Goal: Task Accomplishment & Management: Complete application form

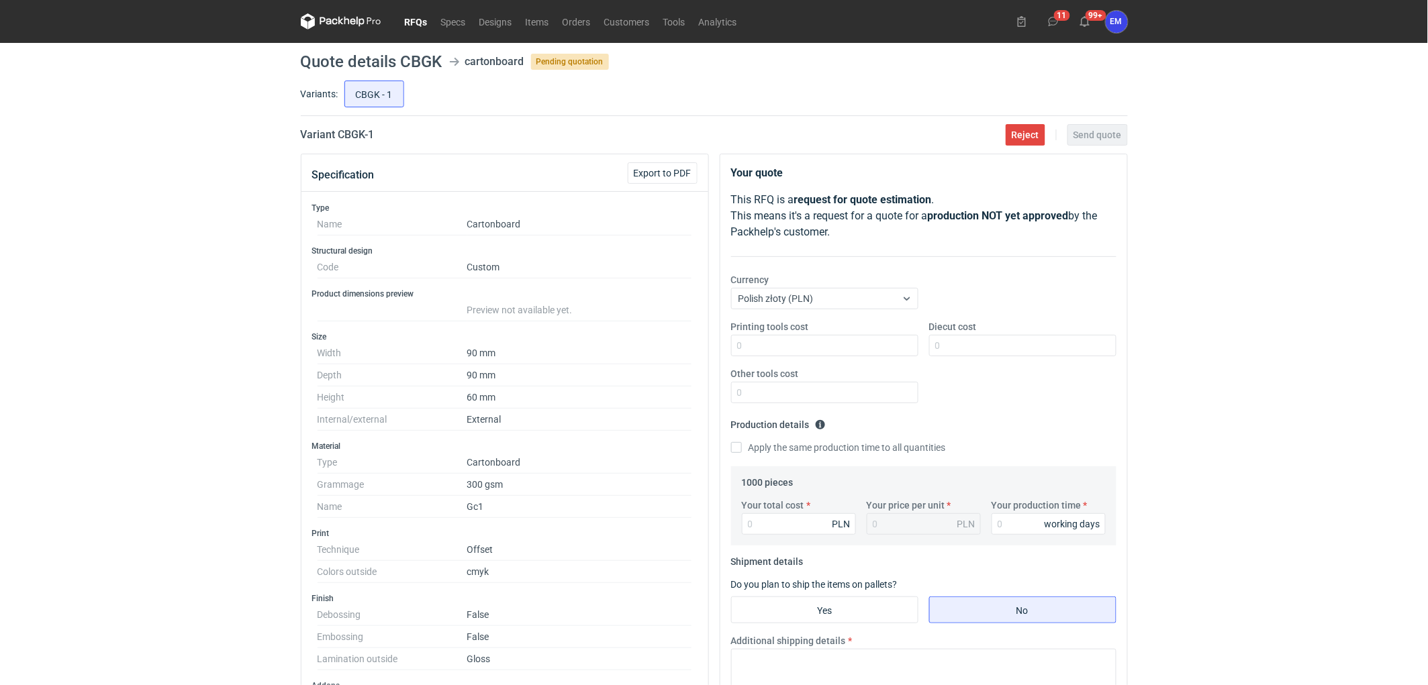
drag, startPoint x: 1177, startPoint y: 361, endPoint x: 1380, endPoint y: 342, distance: 203.6
click at [1199, 360] on div "RFQs Specs Designs Items Orders Customers Tools Analytics 11 99+ EM [PERSON_NAM…" at bounding box center [714, 342] width 1428 height 685
click at [197, 432] on div "RFQs Specs Designs Items Orders Customers Tools Analytics 11 99+ EM [PERSON_NAM…" at bounding box center [714, 342] width 1428 height 685
click at [81, 320] on div "RFQs Specs Designs Items Orders Customers Tools Analytics 11 99+ EM [PERSON_NAM…" at bounding box center [714, 342] width 1428 height 685
drag, startPoint x: 29, startPoint y: 326, endPoint x: 61, endPoint y: 340, distance: 35.4
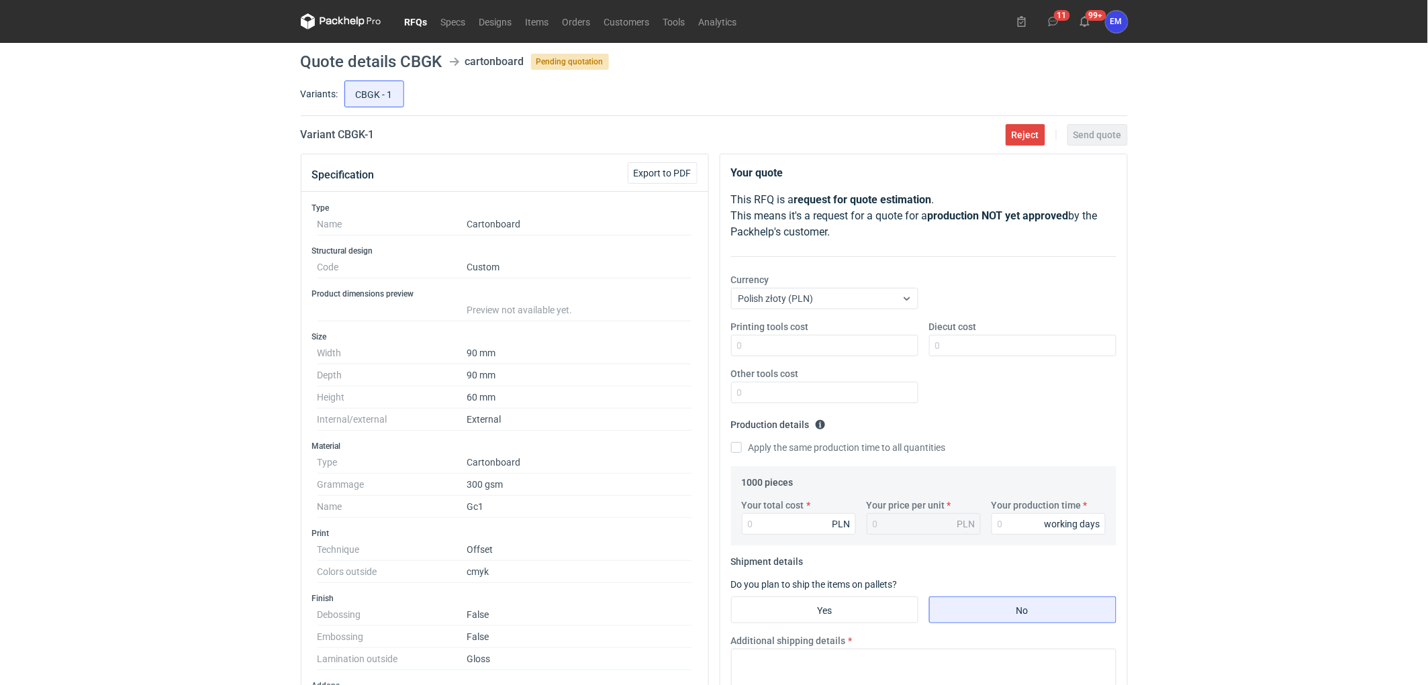
click at [30, 326] on div "RFQs Specs Designs Items Orders Customers Tools Analytics 11 99+ EM [PERSON_NAM…" at bounding box center [714, 342] width 1428 height 685
drag, startPoint x: 240, startPoint y: 303, endPoint x: 201, endPoint y: 352, distance: 62.7
click at [237, 314] on div "RFQs Specs Designs Items Orders Customers Tools Analytics 11 99+ EM [PERSON_NAM…" at bounding box center [714, 342] width 1428 height 685
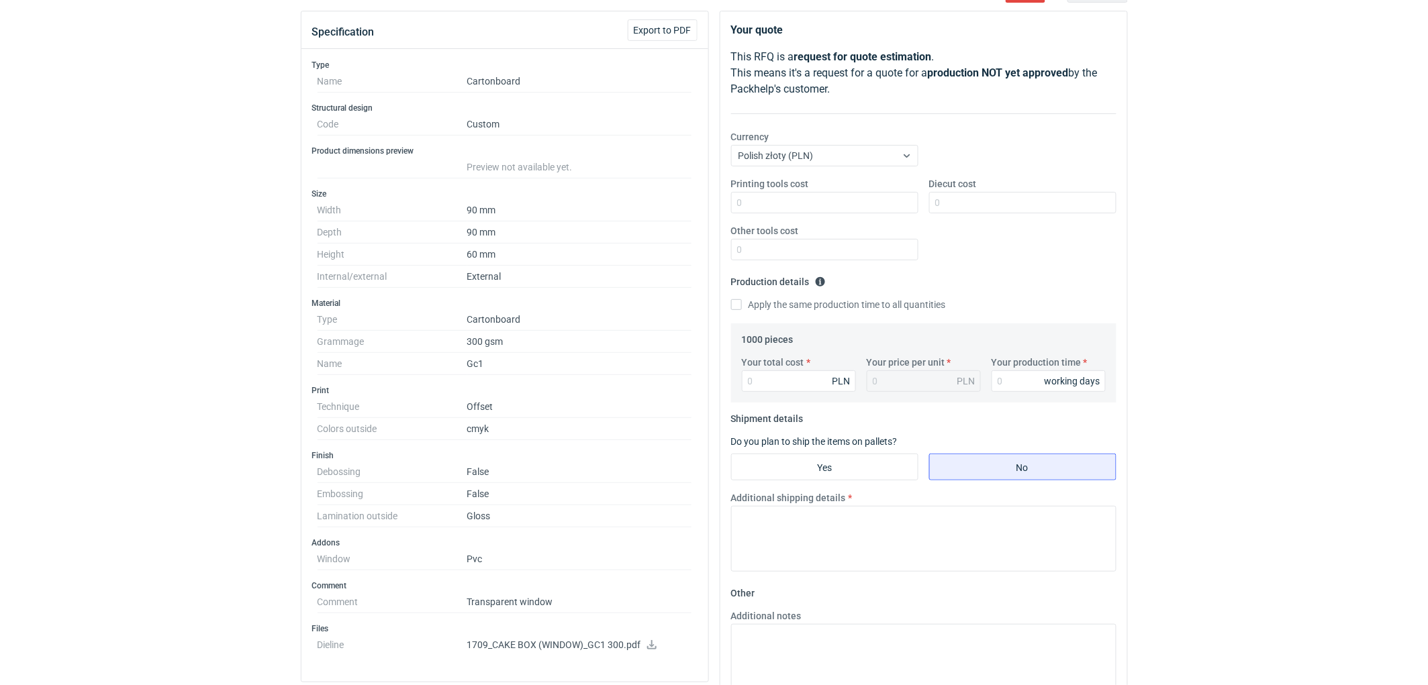
scroll to position [149, 0]
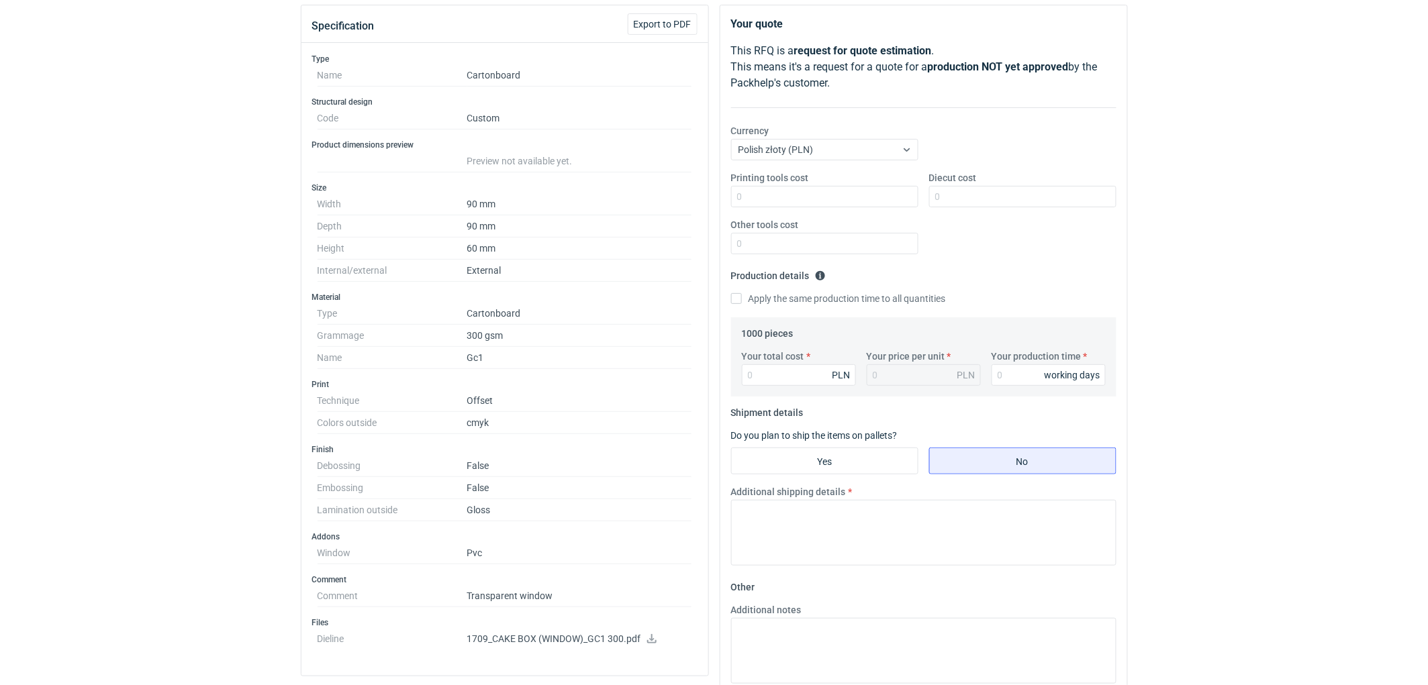
click at [179, 96] on div "RFQs Specs Designs Items Orders Customers Tools Analytics 11 99+ EM [PERSON_NAM…" at bounding box center [714, 193] width 1428 height 685
click at [179, 276] on div "RFQs Specs Designs Items Orders Customers Tools Analytics 11 99+ EM [PERSON_NAM…" at bounding box center [714, 193] width 1428 height 685
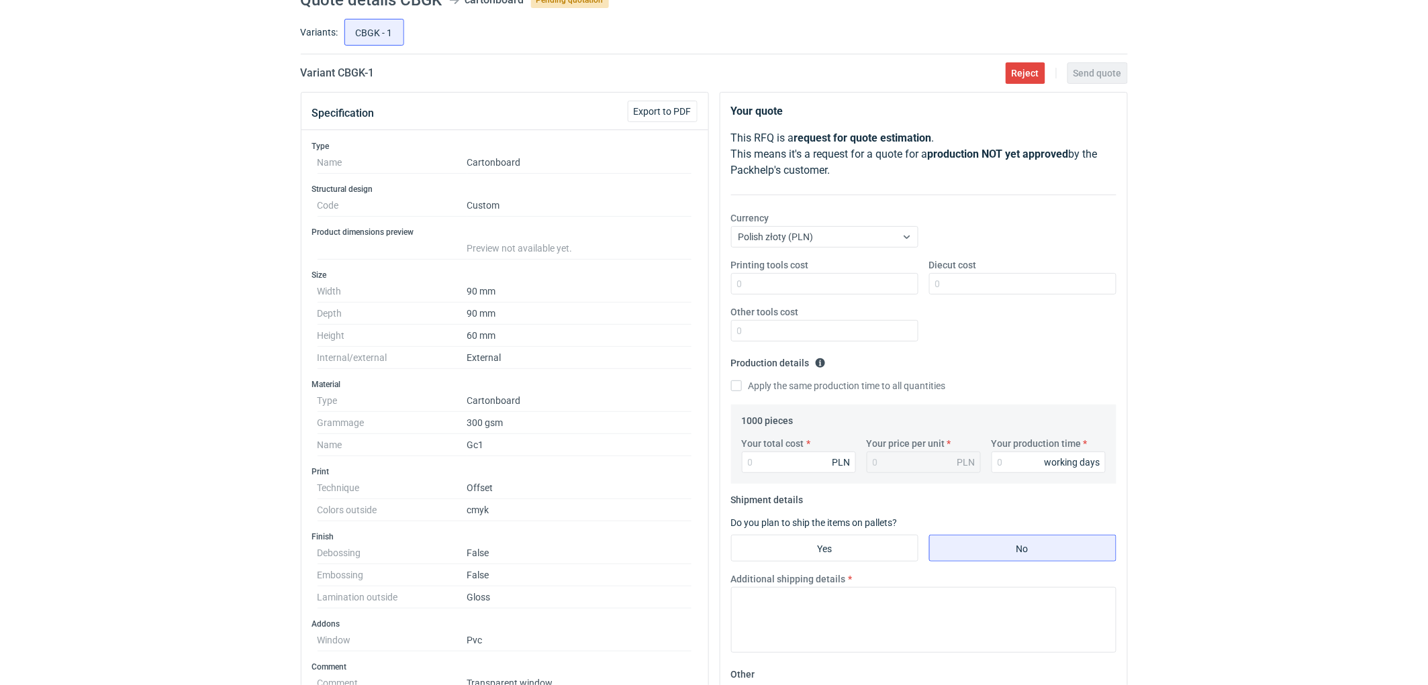
scroll to position [0, 0]
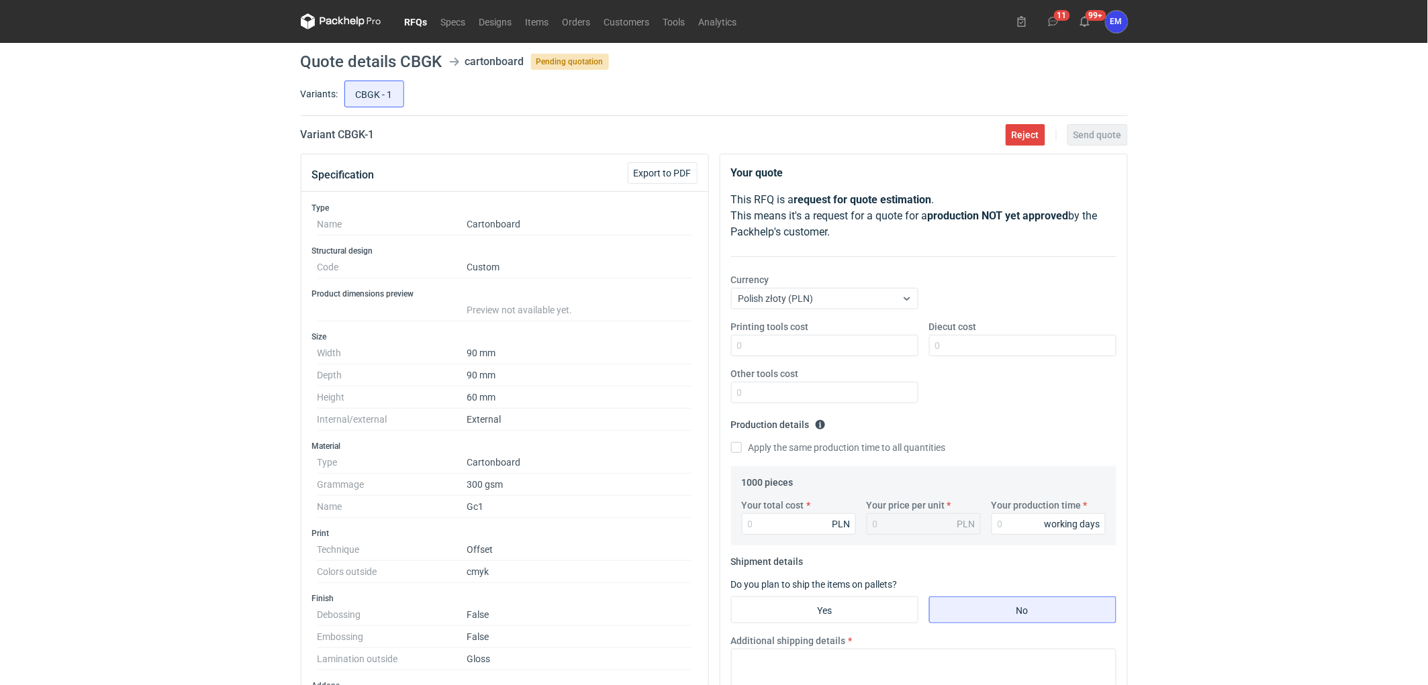
click at [985, 359] on div "Printing tools cost Diecut cost Other tools cost" at bounding box center [924, 367] width 396 height 94
click at [989, 352] on input "Diecut cost" at bounding box center [1022, 345] width 187 height 21
click at [987, 344] on input "Diecut cost" at bounding box center [1022, 345] width 187 height 21
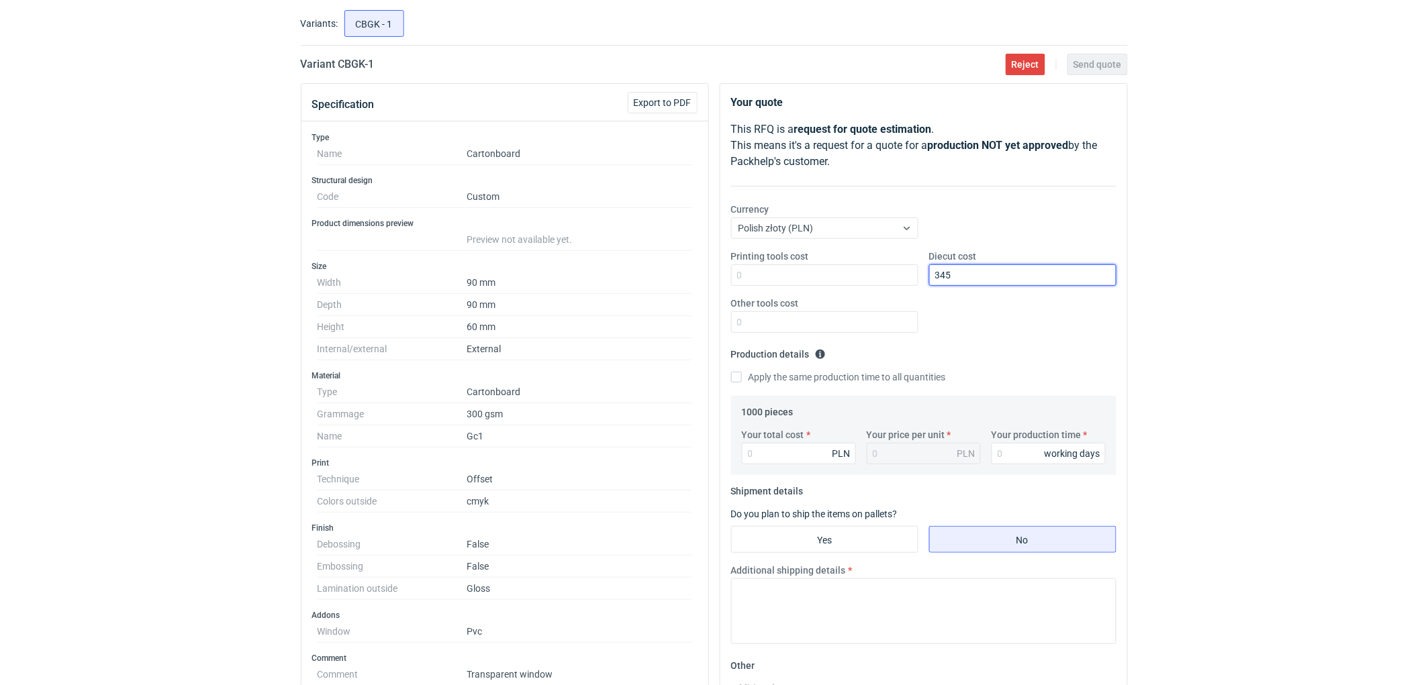
scroll to position [75, 0]
type input "345"
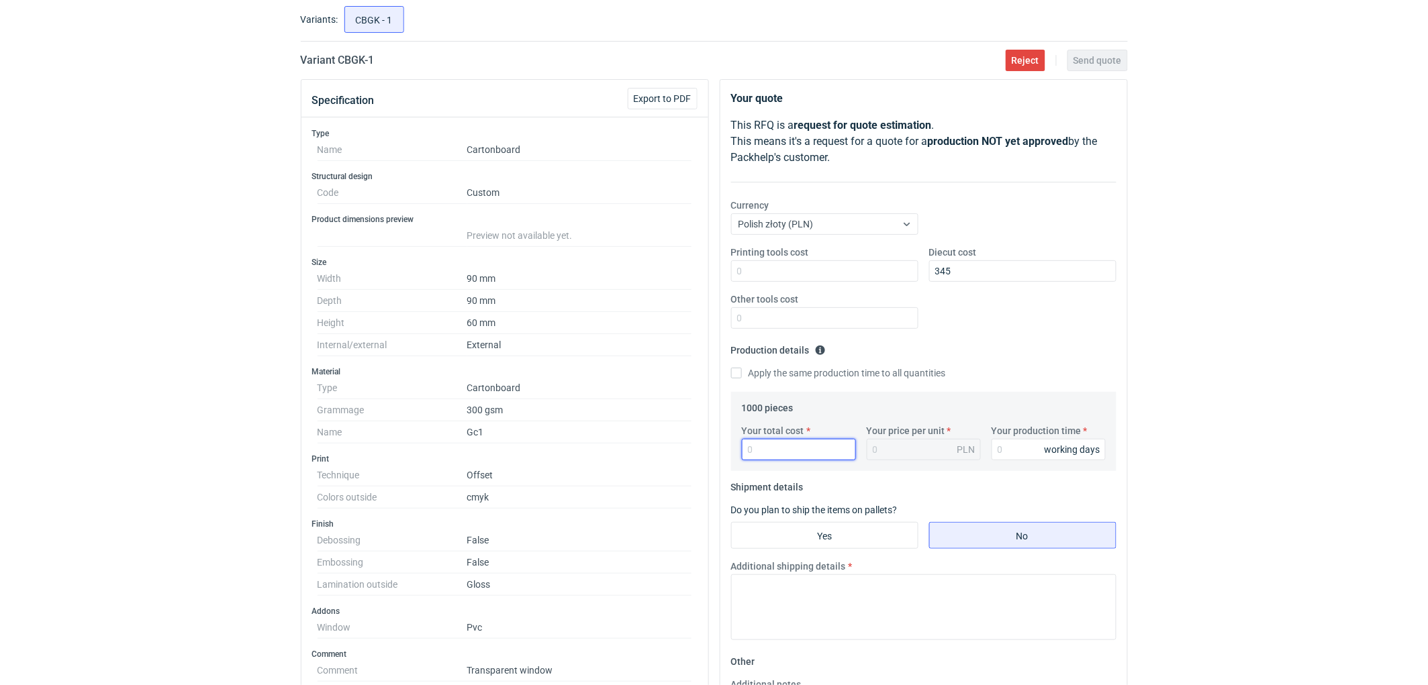
click at [775, 454] on input "Your total cost" at bounding box center [799, 449] width 114 height 21
type input "5210"
type input "5.21"
type input "5210"
click at [1050, 448] on div "working days" at bounding box center [1073, 449] width 56 height 13
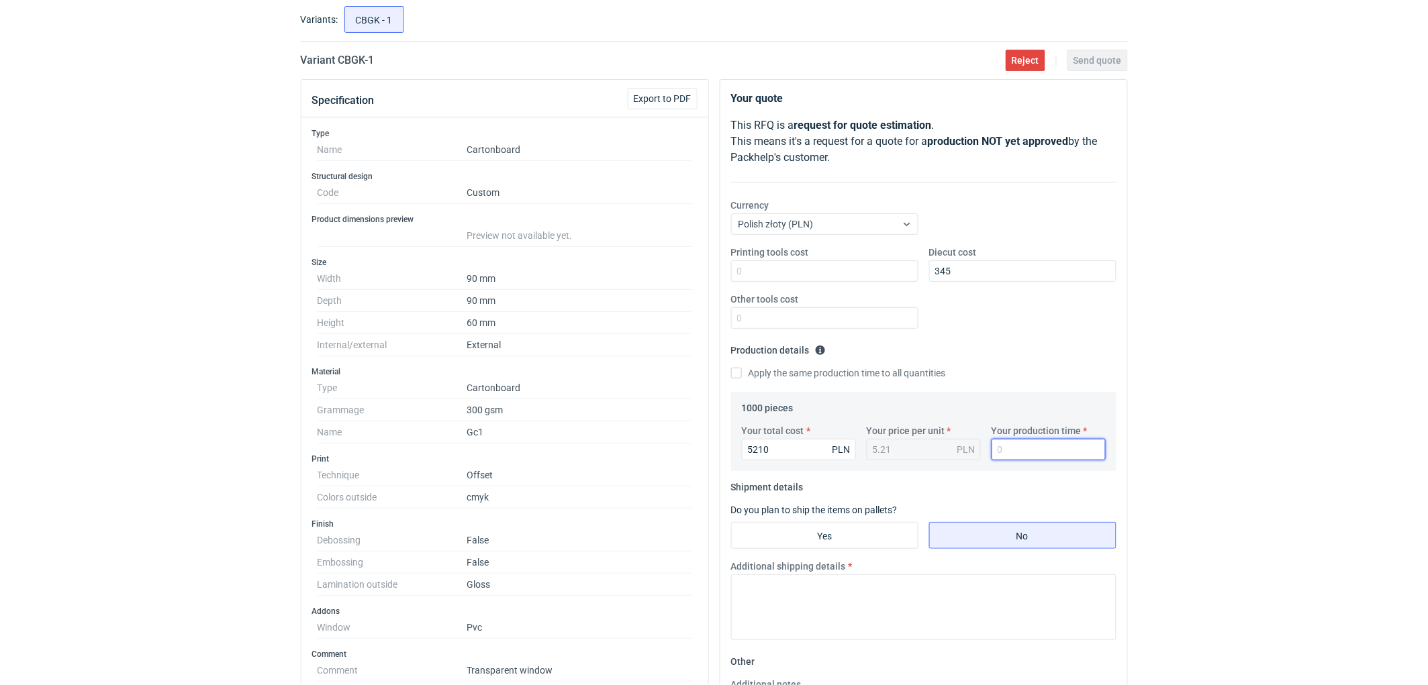
click at [1037, 447] on input "Your production time" at bounding box center [1049, 449] width 114 height 21
drag, startPoint x: 1182, startPoint y: 454, endPoint x: 1207, endPoint y: 413, distance: 48.8
click at [1207, 413] on div "RFQs Specs Designs Items Orders Customers Tools Analytics 11 99+ EM [PERSON_NAM…" at bounding box center [714, 267] width 1428 height 685
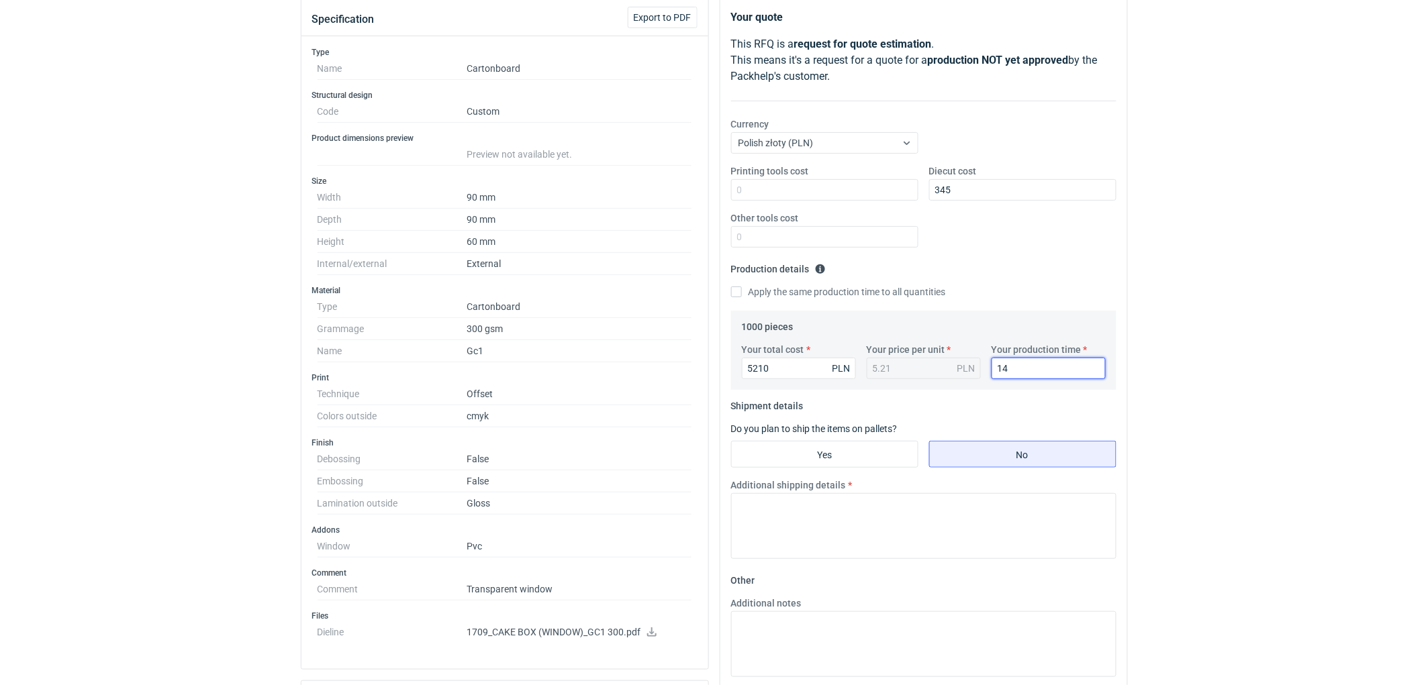
scroll to position [224, 0]
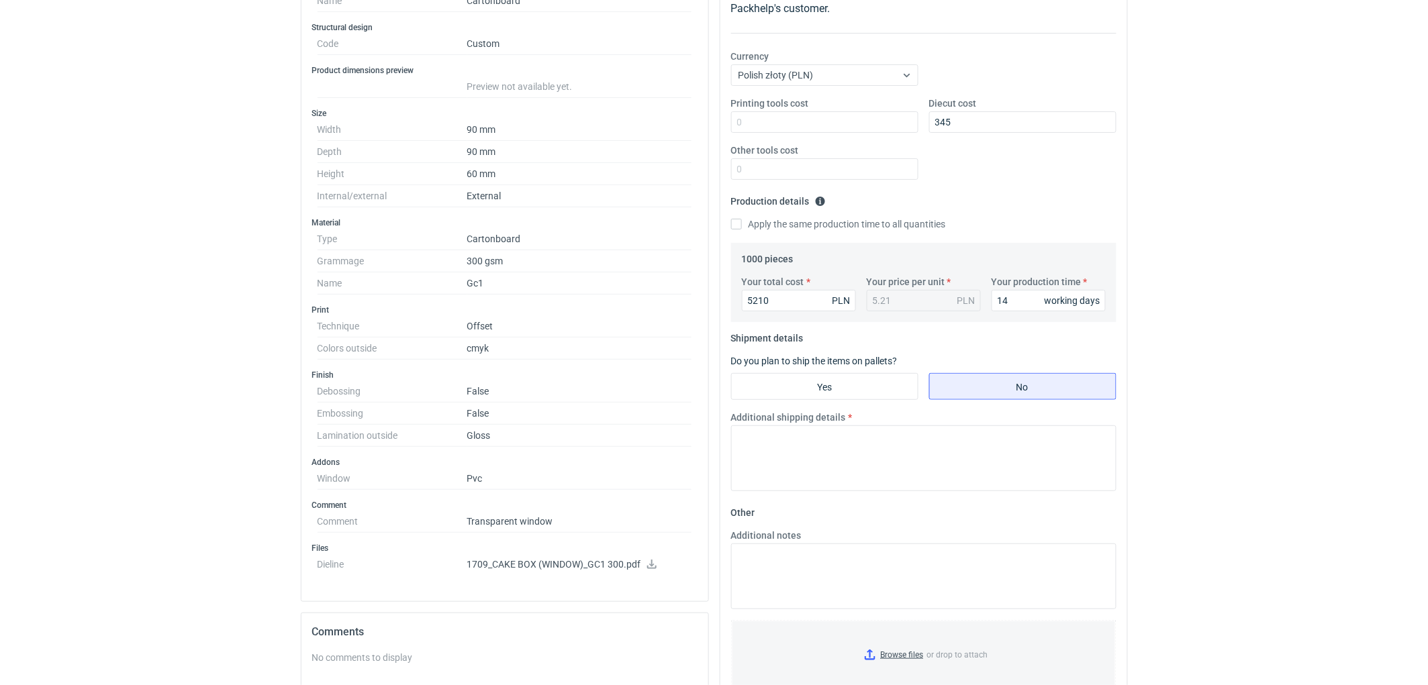
click at [1286, 383] on div "RFQs Specs Designs Items Orders Customers Tools Analytics 11 99+ EM [PERSON_NAM…" at bounding box center [714, 118] width 1428 height 685
click at [1254, 462] on html "RFQs Specs Designs Items Orders Customers Tools Analytics 11 99+ EM [PERSON_NAM…" at bounding box center [714, 118] width 1428 height 685
click at [1022, 301] on input "14" at bounding box center [1049, 300] width 114 height 21
type input "12"
click at [1180, 305] on div "RFQs Specs Designs Items Orders Customers Tools Analytics 11 99+ EM [PERSON_NAM…" at bounding box center [714, 118] width 1428 height 685
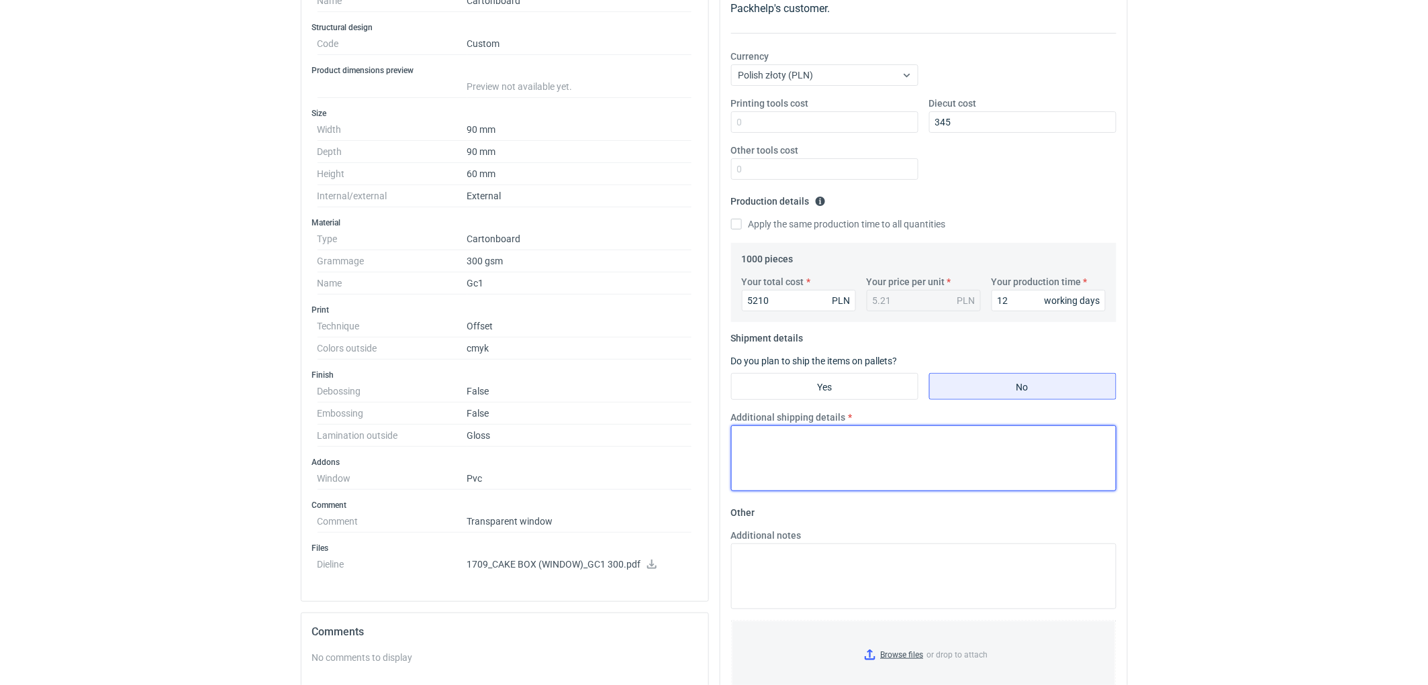
click at [874, 438] on textarea "Additional shipping details" at bounding box center [923, 459] width 385 height 66
click at [1002, 438] on textarea "Wstepnie zakładamy następujące pakowanie - 2 kartony" at bounding box center [923, 459] width 385 height 66
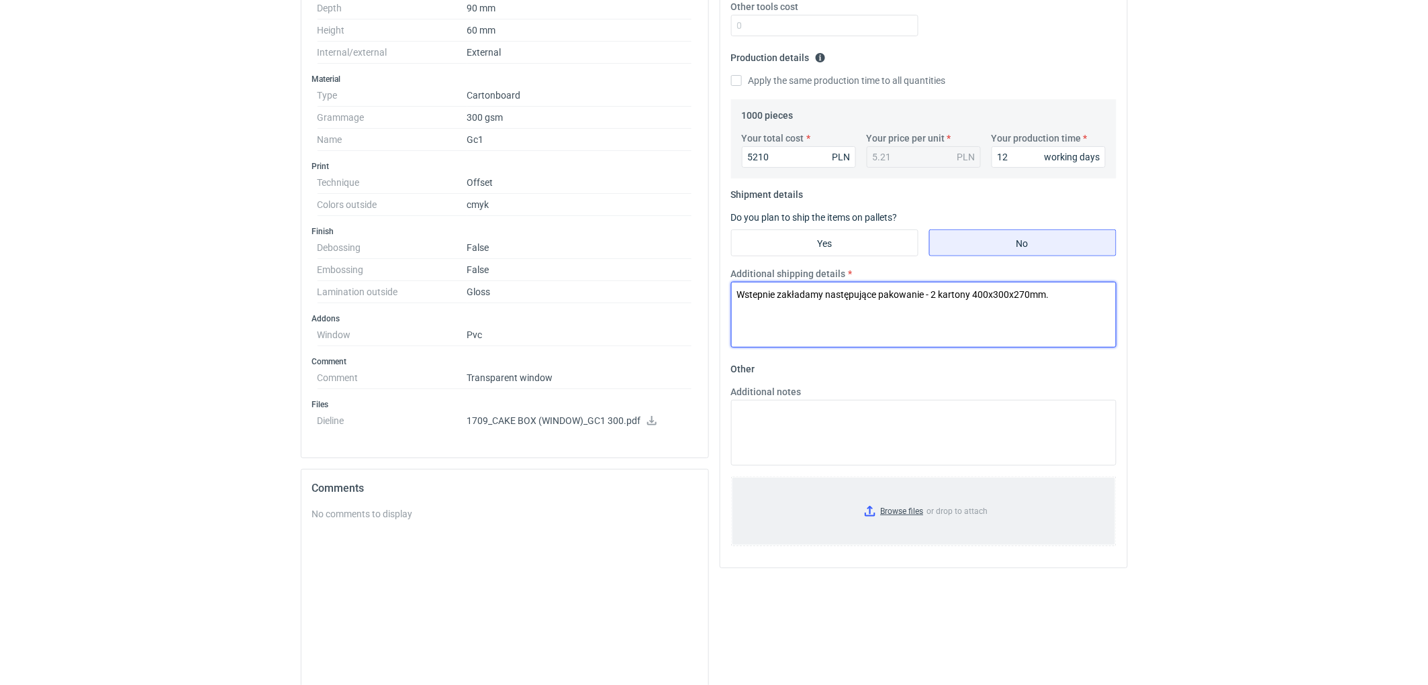
scroll to position [373, 0]
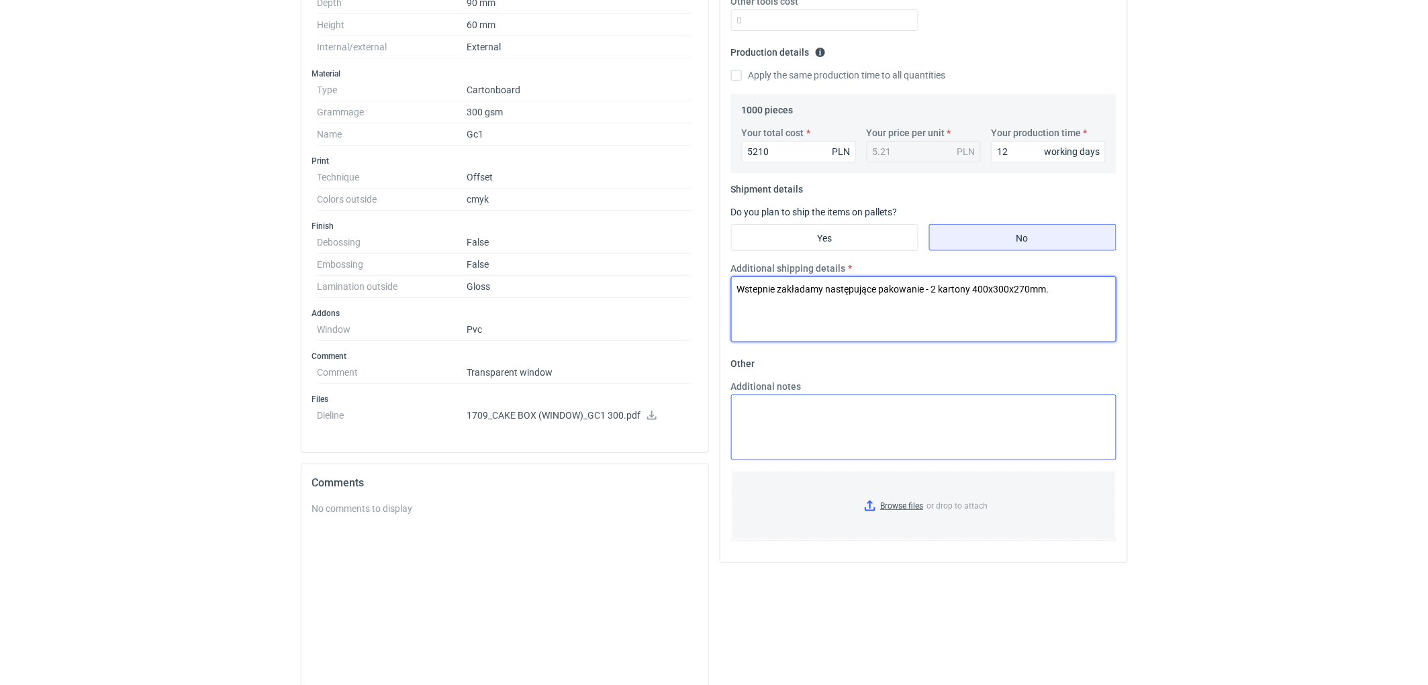
type textarea "Wstepnie zakładamy następujące pakowanie - 2 kartony 400x300x270mm."
click at [820, 419] on textarea "Additional notes" at bounding box center [923, 428] width 385 height 66
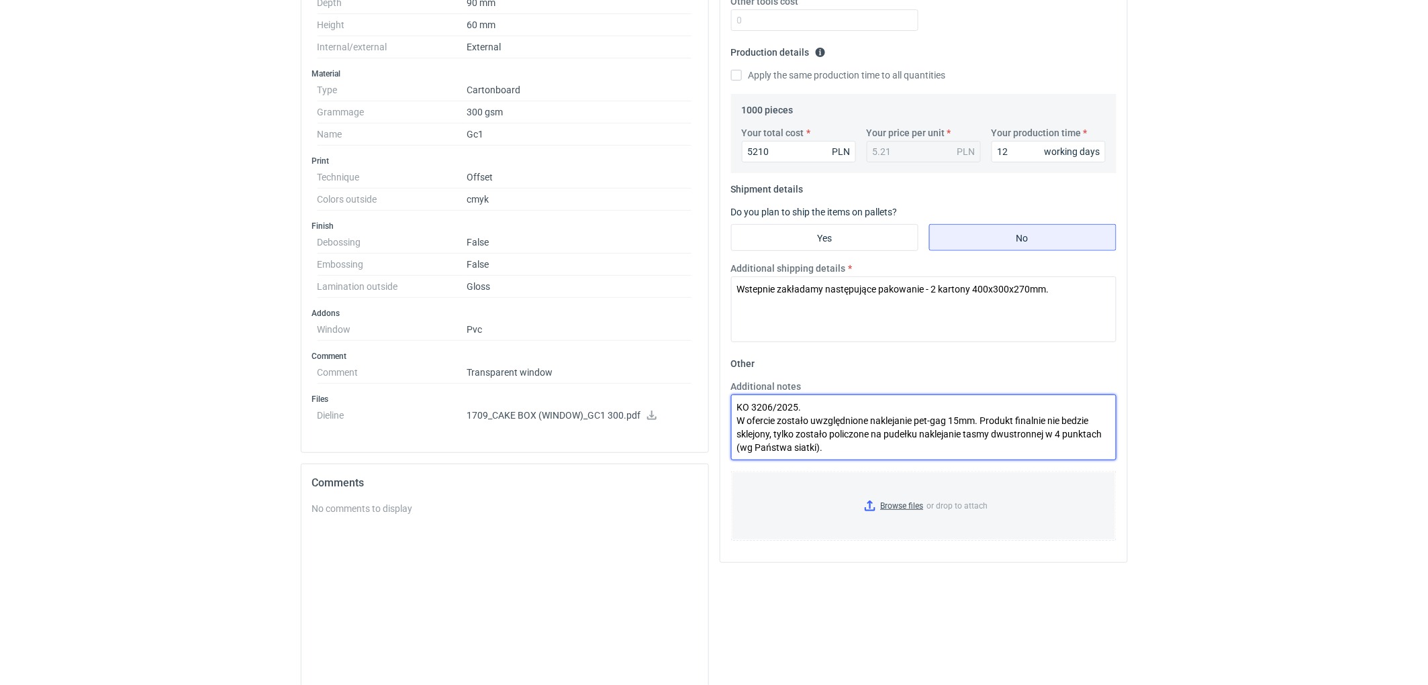
drag, startPoint x: 834, startPoint y: 446, endPoint x: 728, endPoint y: 420, distance: 109.7
click at [728, 420] on div "Additional notes KO 3206/2025. W ofercie zostało uwzględnione naklejanie pet-ga…" at bounding box center [924, 420] width 396 height 81
click at [853, 448] on textarea "KO 3206/2025. W ofercie zostało uwzględnione naklejanie pet-gag 15mm. Produkt f…" at bounding box center [923, 428] width 385 height 66
click at [830, 451] on textarea "KO 3206/2025. W ofercie zostało uwzględnione naklejanie pet-gag 15mm. Produkt f…" at bounding box center [923, 428] width 385 height 66
click at [777, 424] on textarea "KO 3206/2025. W ofercie zostało uwzględnione naklejanie pet-gag 15mm. Produkt f…" at bounding box center [923, 428] width 385 height 66
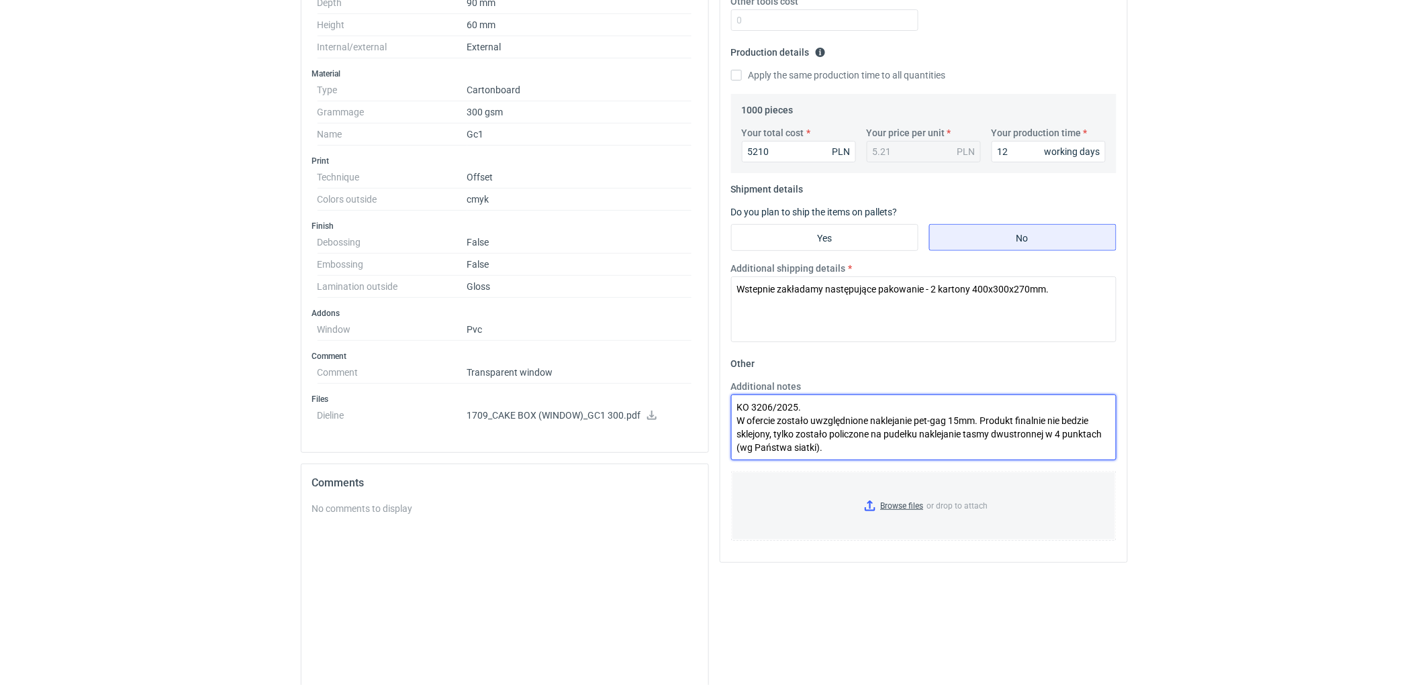
drag, startPoint x: 738, startPoint y: 421, endPoint x: 823, endPoint y: 444, distance: 87.8
click at [823, 444] on textarea "KO 3206/2025. W ofercie zostało uwzględnione naklejanie pet-gag 15mm. Produkt f…" at bounding box center [923, 428] width 385 height 66
paste textarea "uwzględniono naklejanie materiału PET-GAG o grubości 15 mm. Finalny produkt nie…"
drag, startPoint x: 898, startPoint y: 432, endPoint x: 855, endPoint y: 431, distance: 43.7
click at [855, 431] on textarea "KO 3206/2025. W ofercie uwzględniono naklejanie materiału PET-GAG o grubości 15…" at bounding box center [923, 428] width 385 height 66
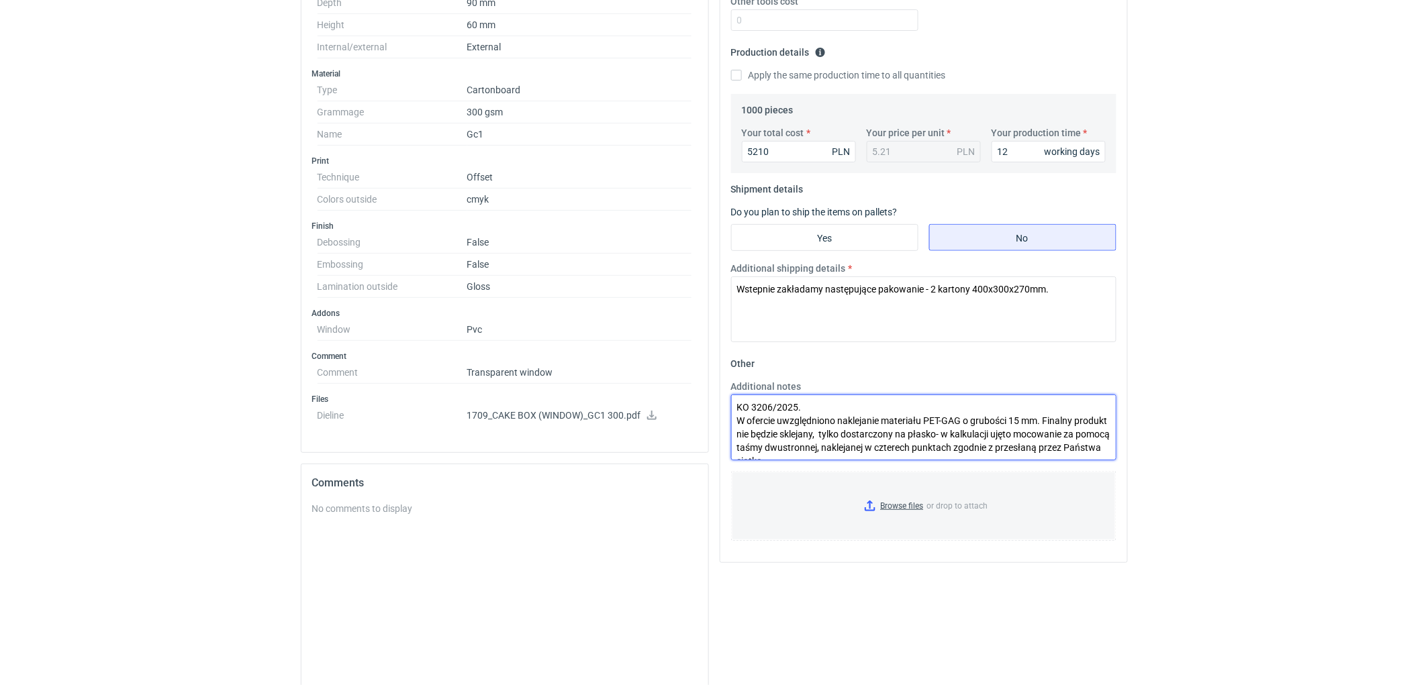
drag, startPoint x: 1104, startPoint y: 443, endPoint x: 1106, endPoint y: 434, distance: 8.8
click at [1106, 434] on textarea "KO 3206/2025. W ofercie uwzględniono naklejanie materiału PET-GAG o grubości 15…" at bounding box center [923, 428] width 385 height 66
drag, startPoint x: 897, startPoint y: 451, endPoint x: 947, endPoint y: 432, distance: 53.7
click at [944, 434] on textarea "KO 3206/2025. W ofercie uwzględniono naklejanie materiału PET-GAG o grubości 15…" at bounding box center [923, 428] width 385 height 66
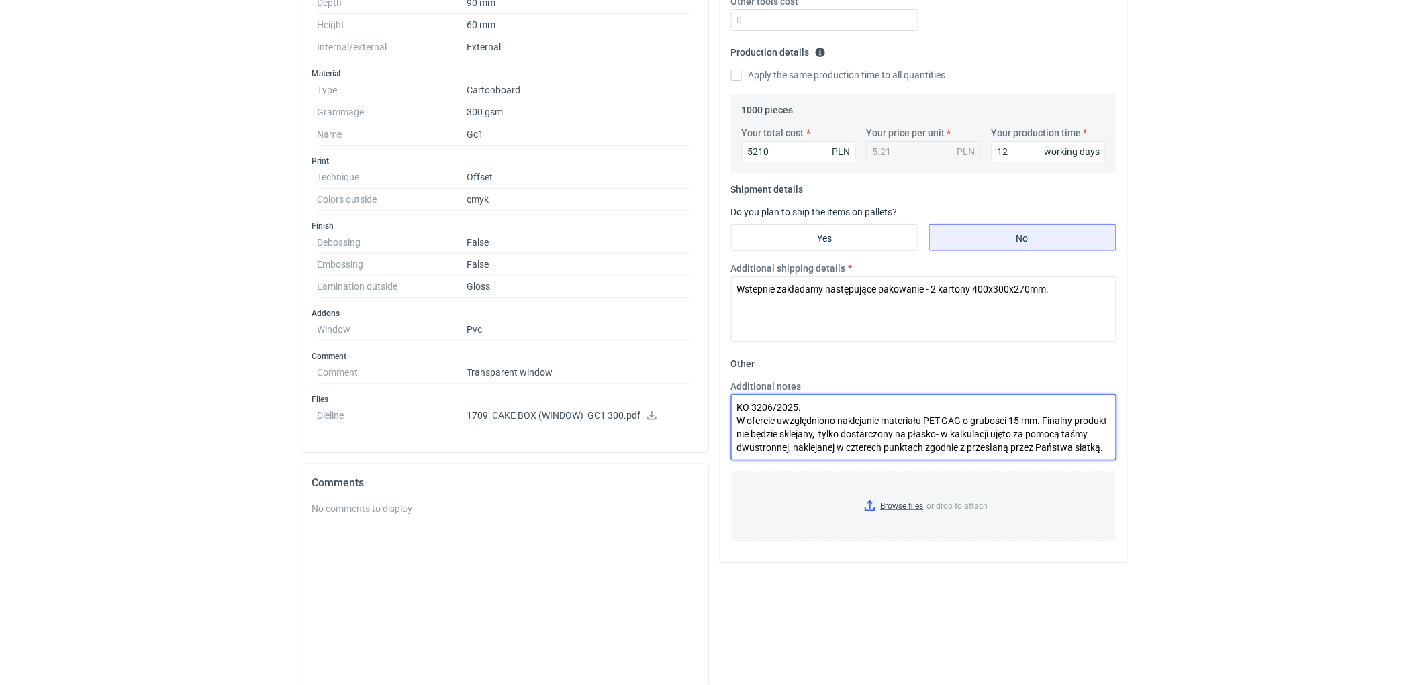
click at [948, 432] on textarea "KO 3206/2025. W ofercie uwzględniono naklejanie materiału PET-GAG o grubości 15…" at bounding box center [923, 428] width 385 height 66
click at [1051, 421] on textarea "KO 3206/2025. W ofercie uwzględniono naklejanie materiału PET-GAG o grubości 15…" at bounding box center [923, 428] width 385 height 66
drag, startPoint x: 994, startPoint y: 436, endPoint x: 824, endPoint y: 433, distance: 170.6
click at [824, 433] on textarea "KO 3206/2025. W ofercie uwzględniono naklejanie materiału PET-GAG o grubości 15…" at bounding box center [923, 428] width 385 height 66
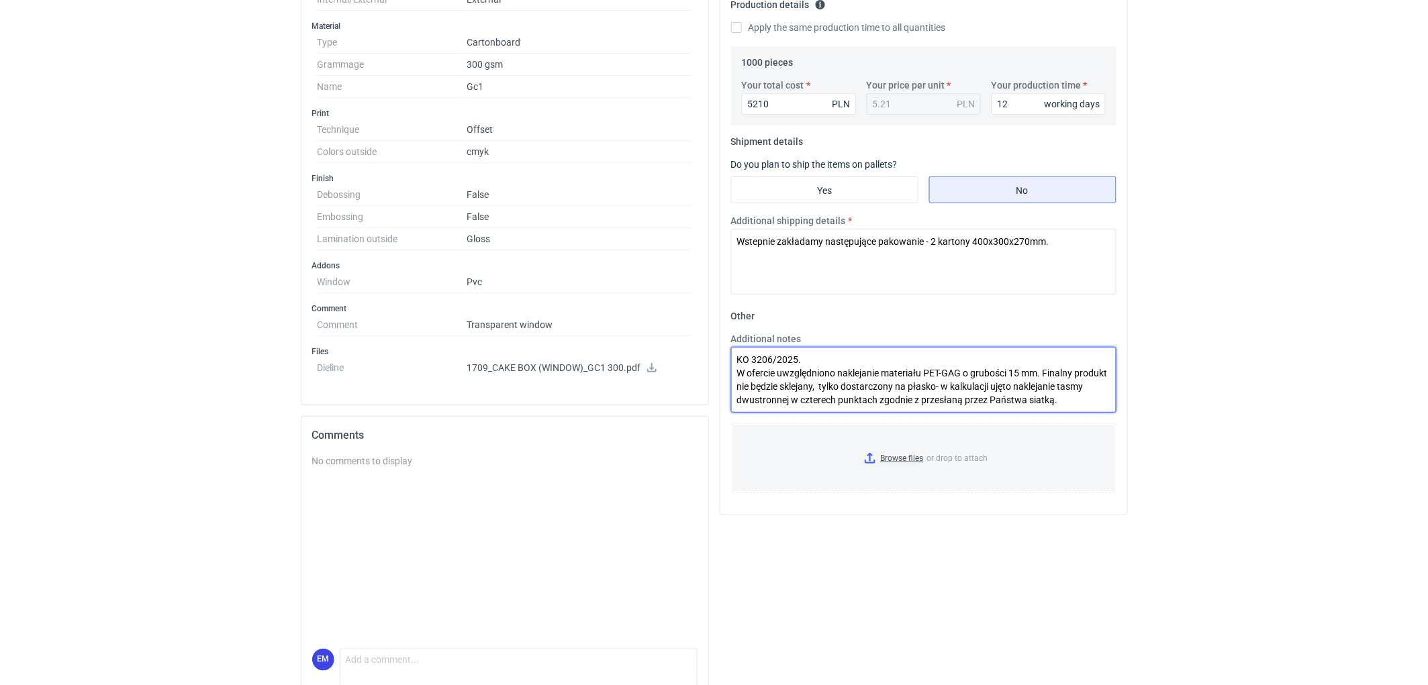
scroll to position [447, 0]
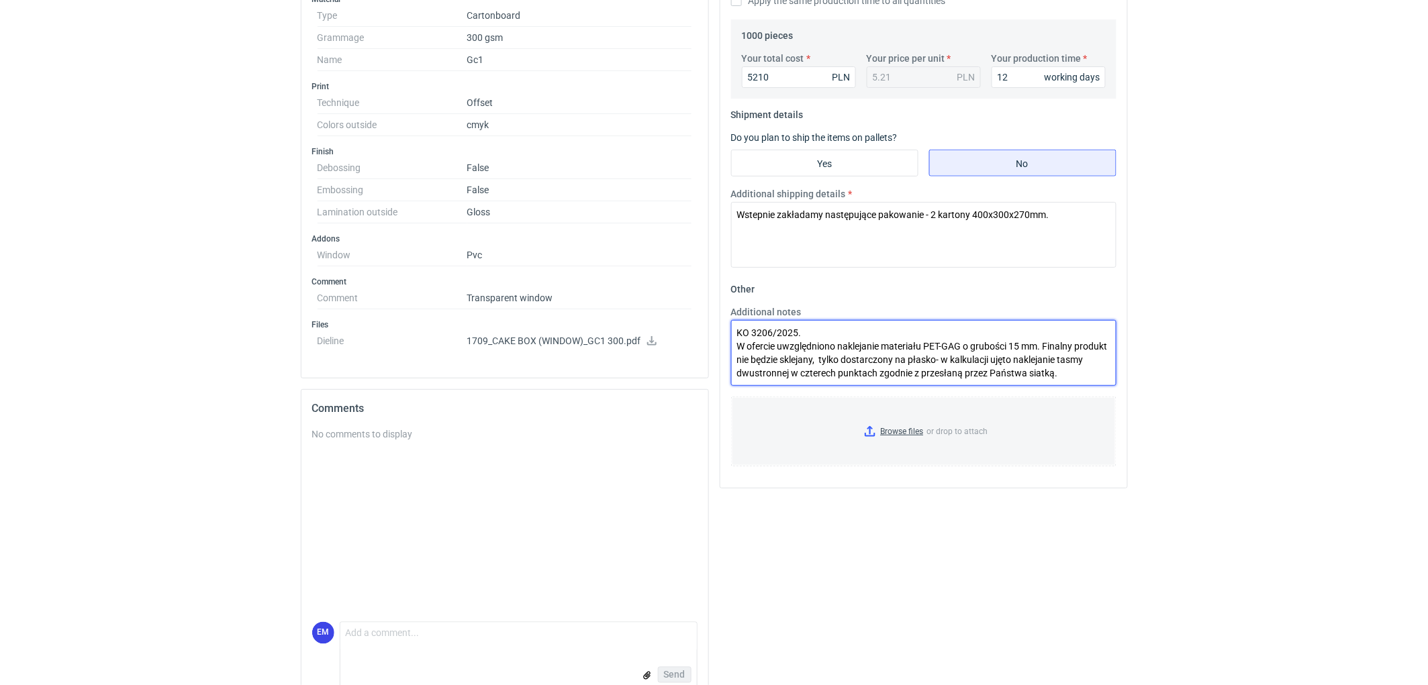
click at [855, 359] on textarea "KO 3206/2025. W ofercie uwzględniono naklejanie materiału PET-GAG o grubości 15…" at bounding box center [923, 353] width 385 height 66
click at [1092, 373] on textarea "KO 3206/2025. W ofercie uwzględniono naklejanie materiału PET-GAG o grubości 15…" at bounding box center [923, 353] width 385 height 66
click at [1088, 365] on textarea "KO 3206/2025. W ofercie uwzględniono naklejanie materiału PET-GAG o grubości 15…" at bounding box center [923, 353] width 385 height 66
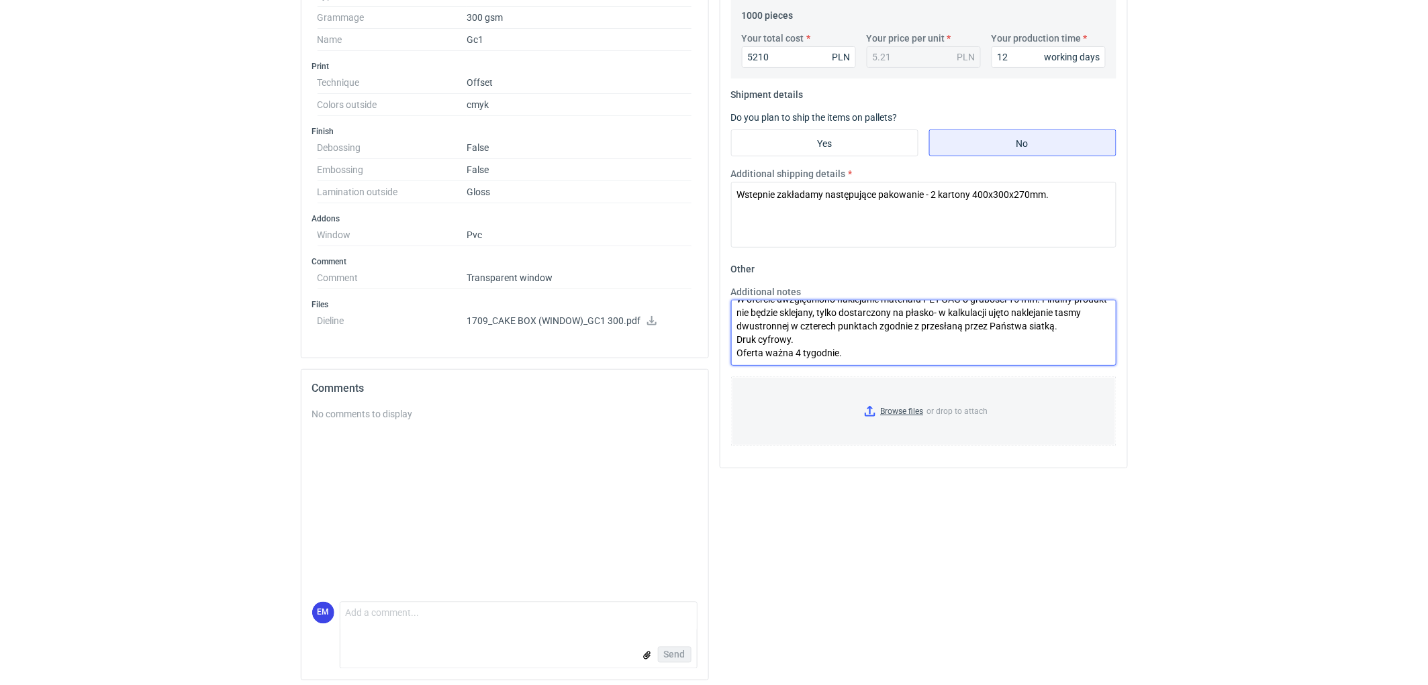
scroll to position [473, 0]
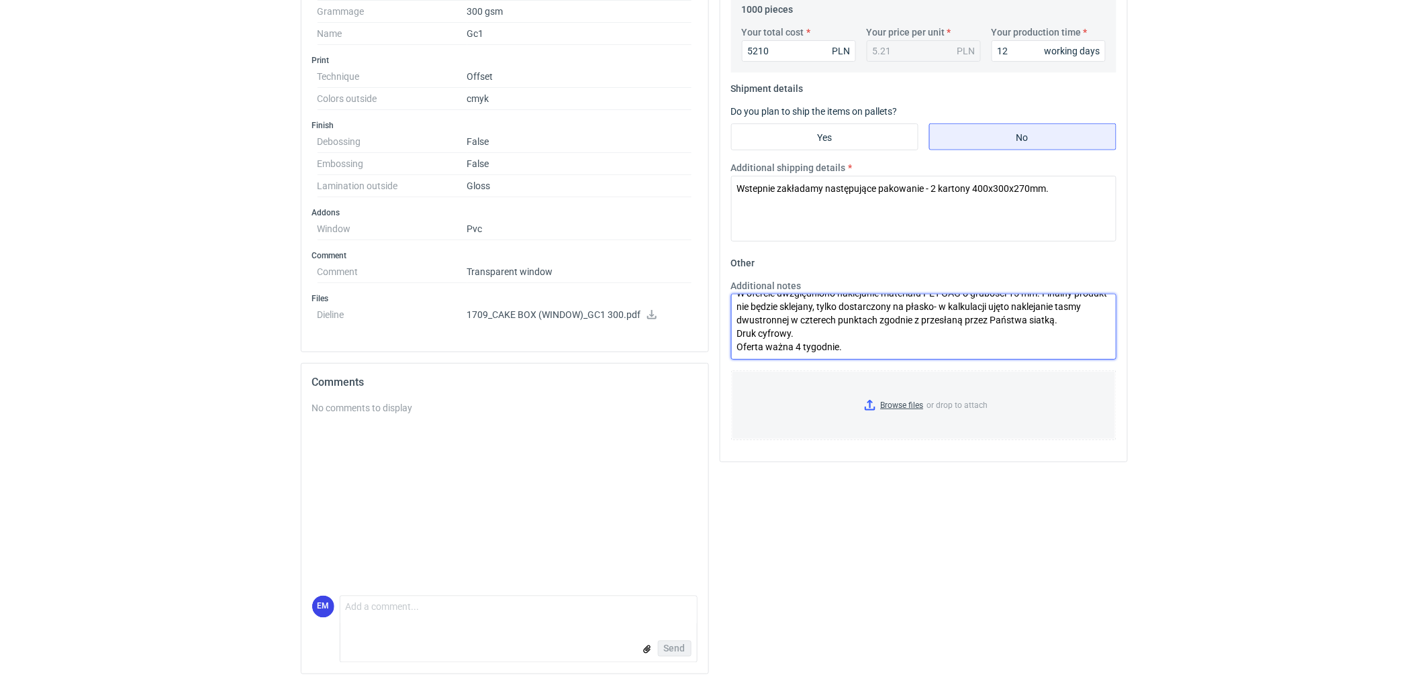
type textarea "KO 3206/2025. W ofercie uwzględniono naklejanie materiału PET-GAG o grubości 15…"
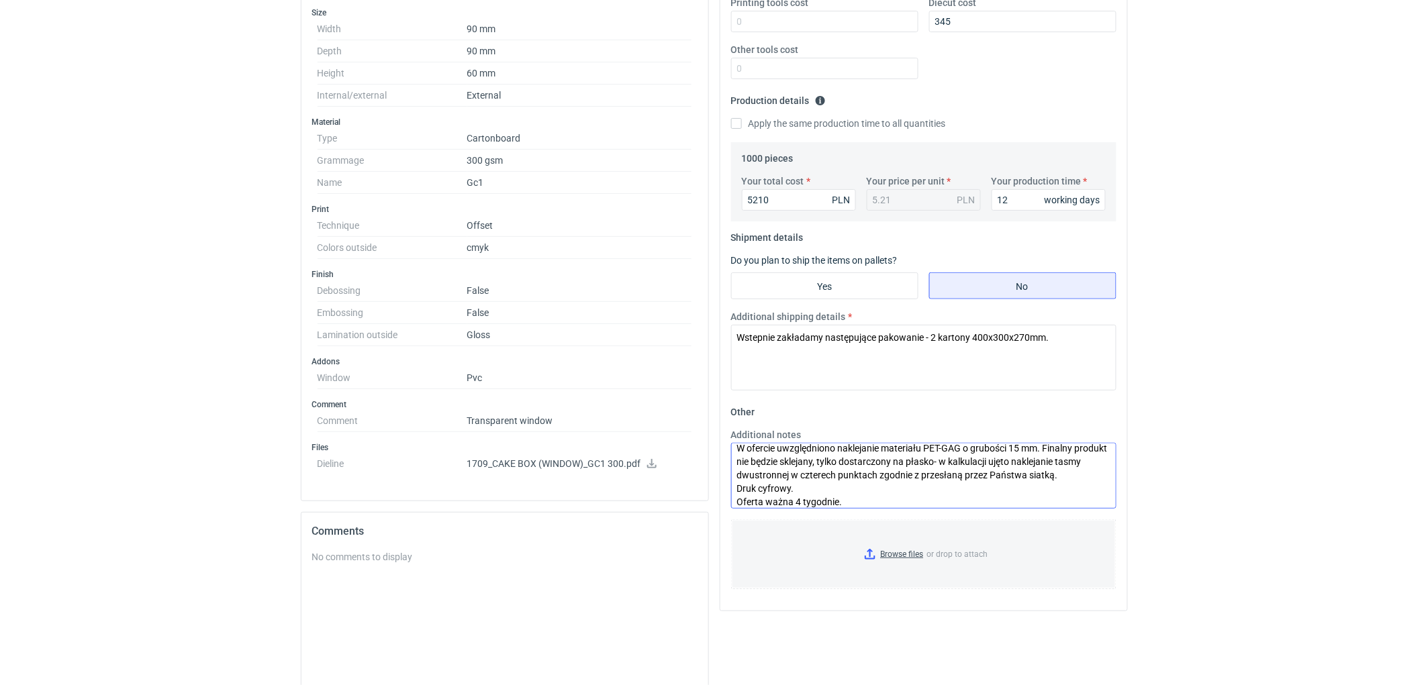
scroll to position [27, 0]
click at [889, 487] on textarea "KO 3206/2025. W ofercie uwzględniono naklejanie materiału PET-GAG o grubości 15…" at bounding box center [923, 476] width 385 height 66
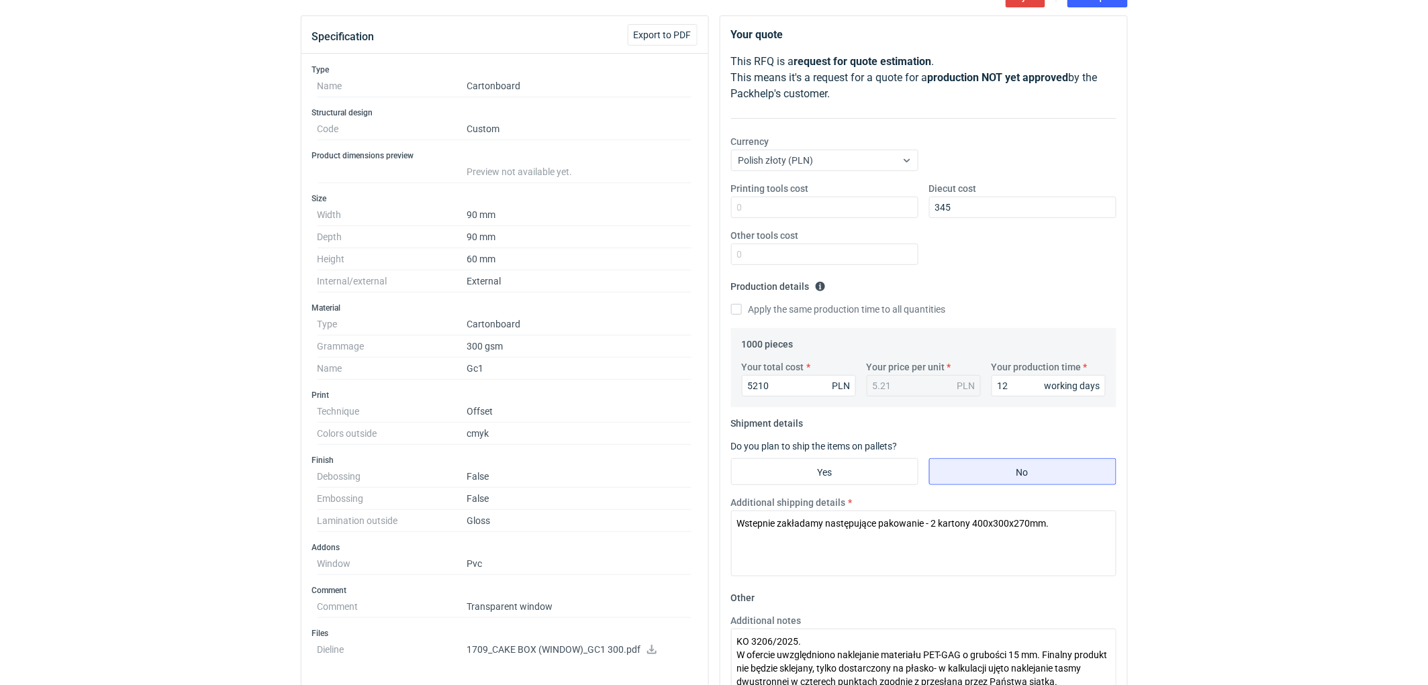
scroll to position [26, 0]
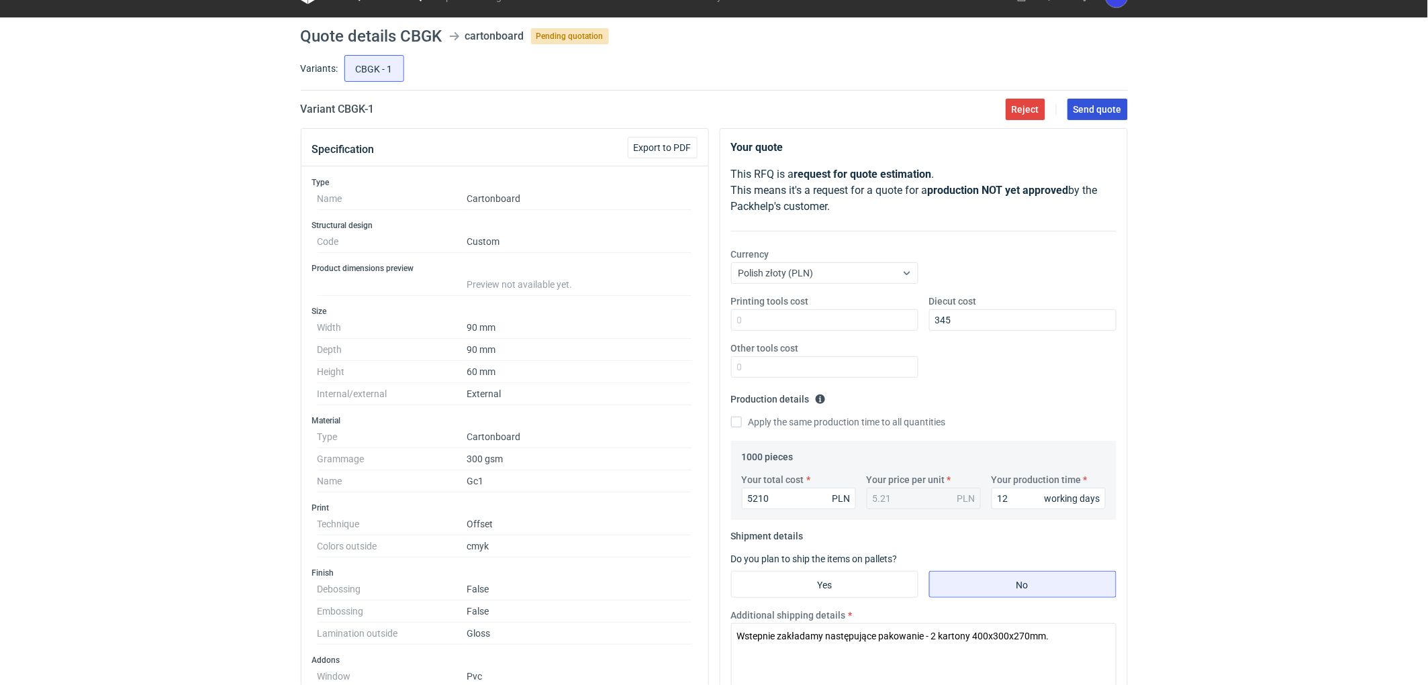
click at [1096, 105] on span "Send quote" at bounding box center [1097, 109] width 48 height 9
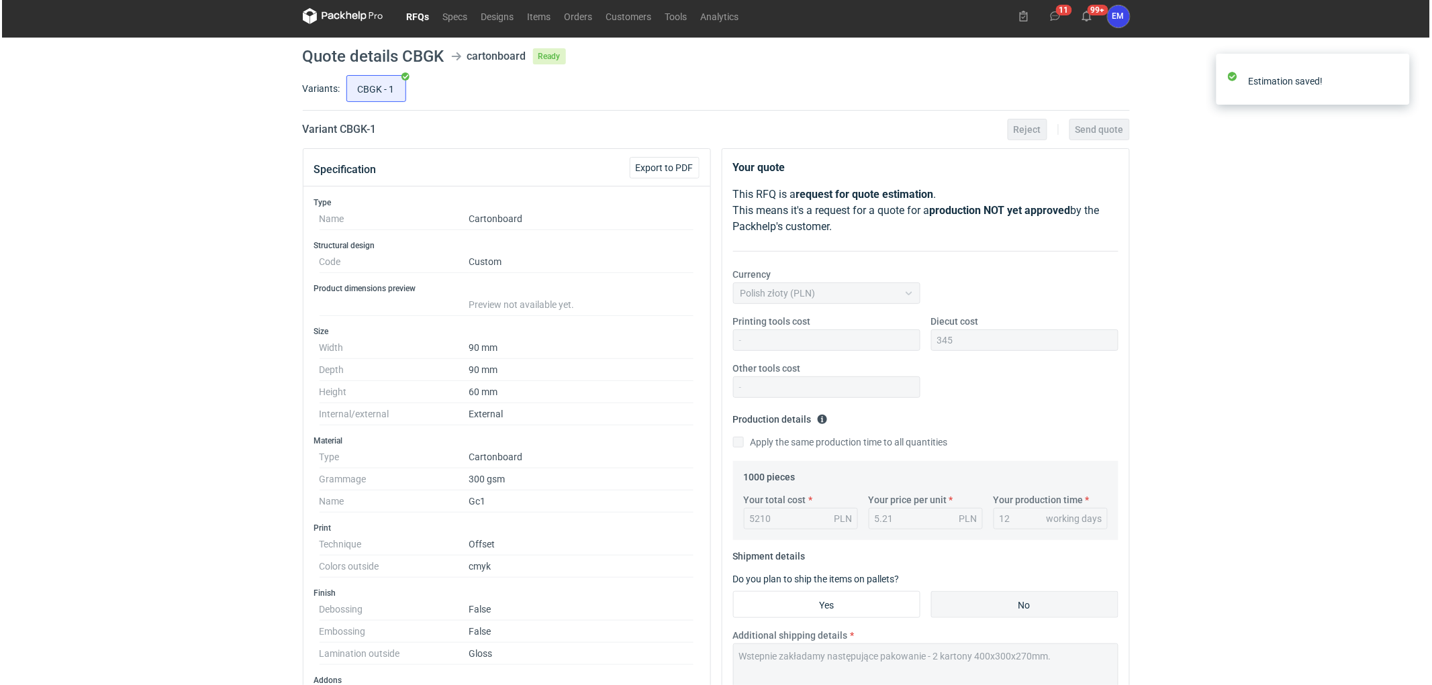
scroll to position [0, 0]
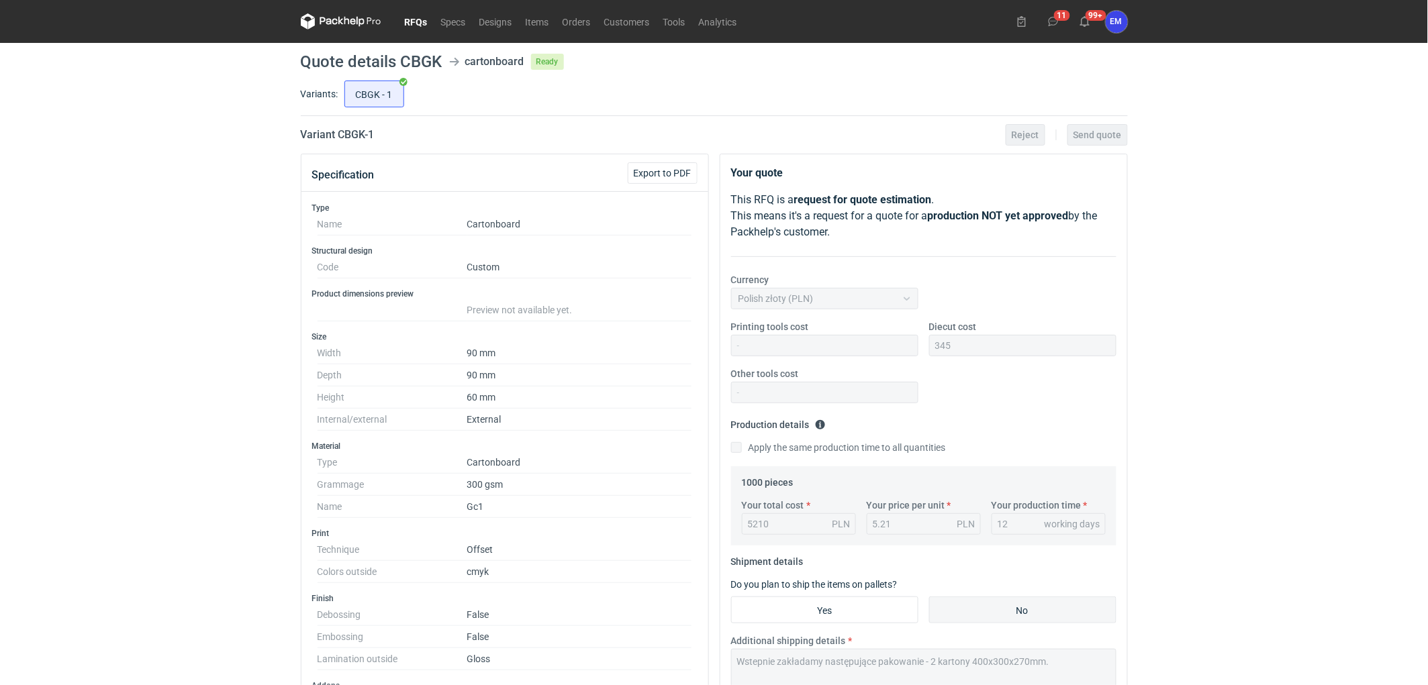
click at [418, 28] on link "RFQs" at bounding box center [416, 21] width 36 height 16
